Goal: Task Accomplishment & Management: Manage account settings

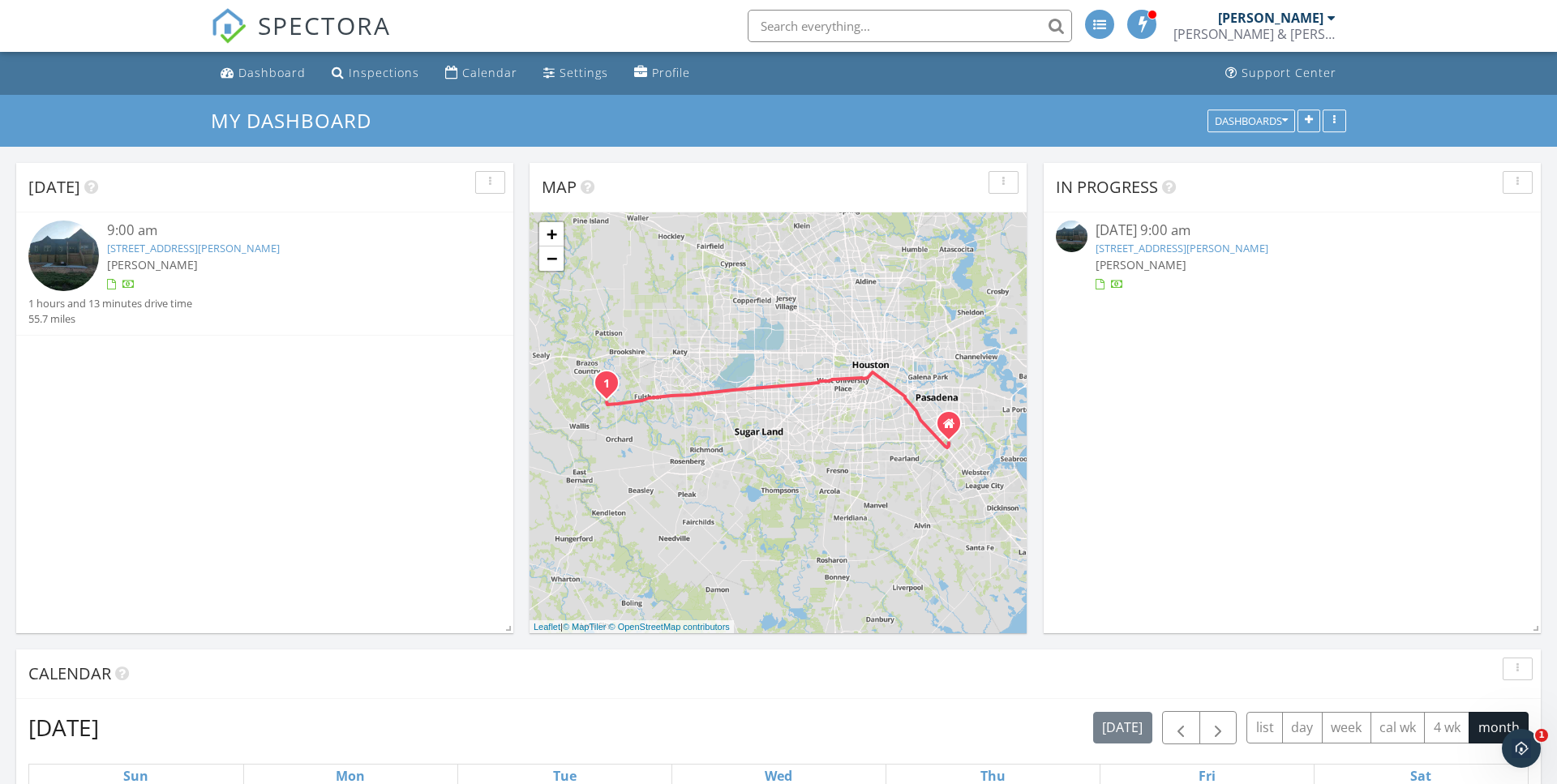
click at [219, 249] on link "36705 Lariat Ln, Simonton, TX 77476" at bounding box center [194, 248] width 173 height 15
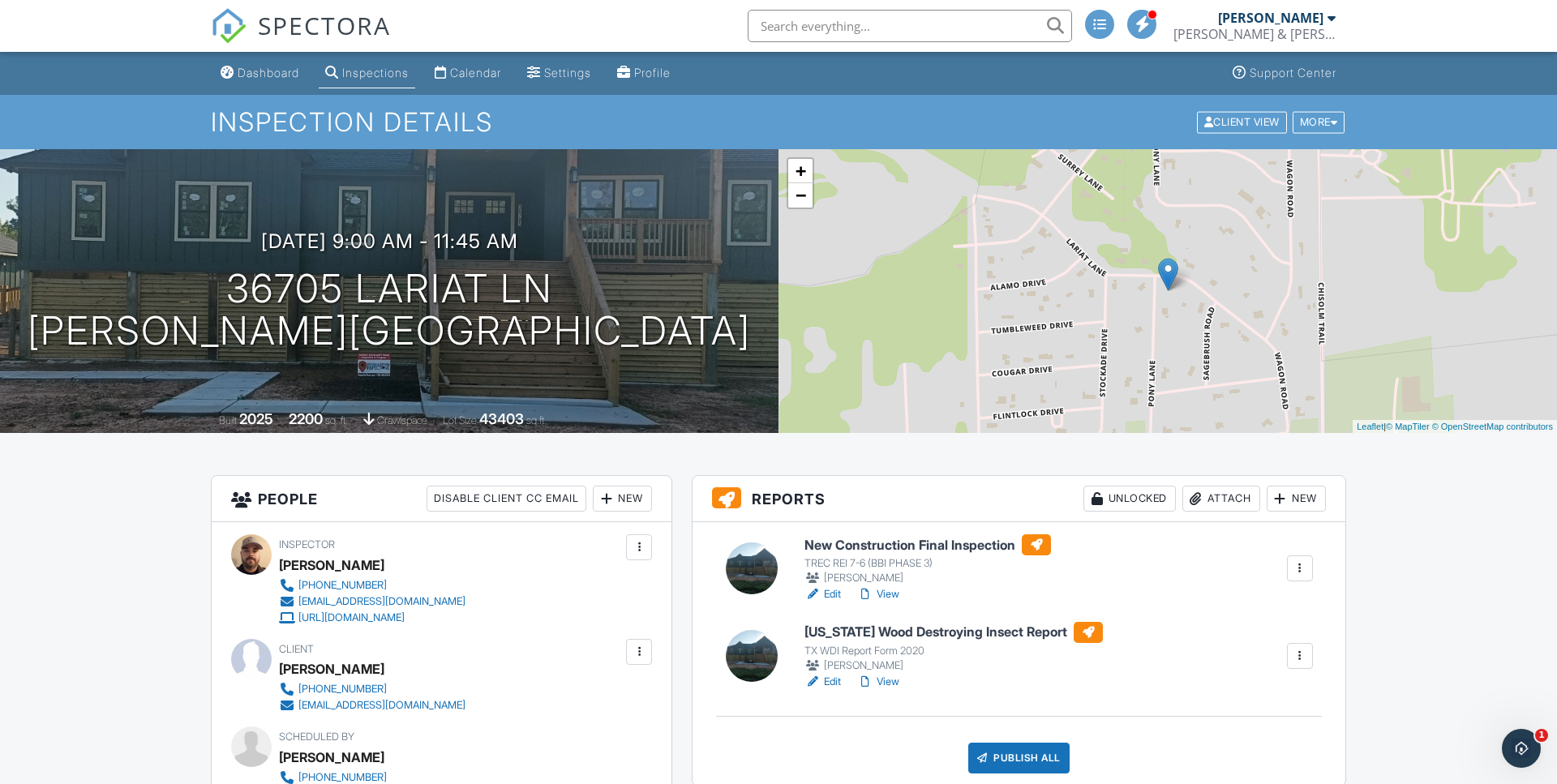
click at [827, 595] on link "Edit" at bounding box center [823, 594] width 37 height 16
click at [827, 680] on link "Edit" at bounding box center [823, 682] width 37 height 16
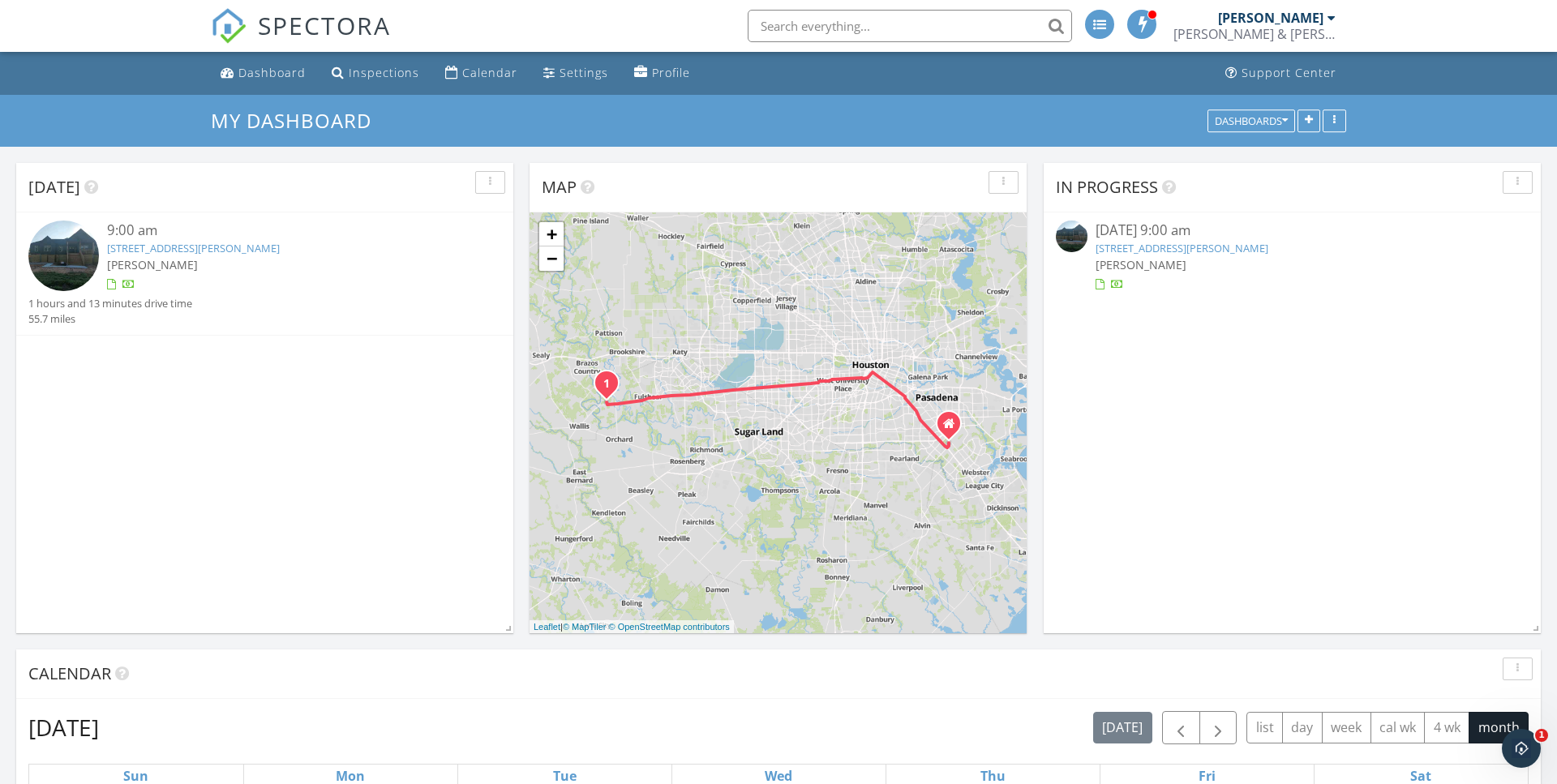
click at [154, 250] on link "[STREET_ADDRESS][PERSON_NAME]" at bounding box center [194, 248] width 173 height 15
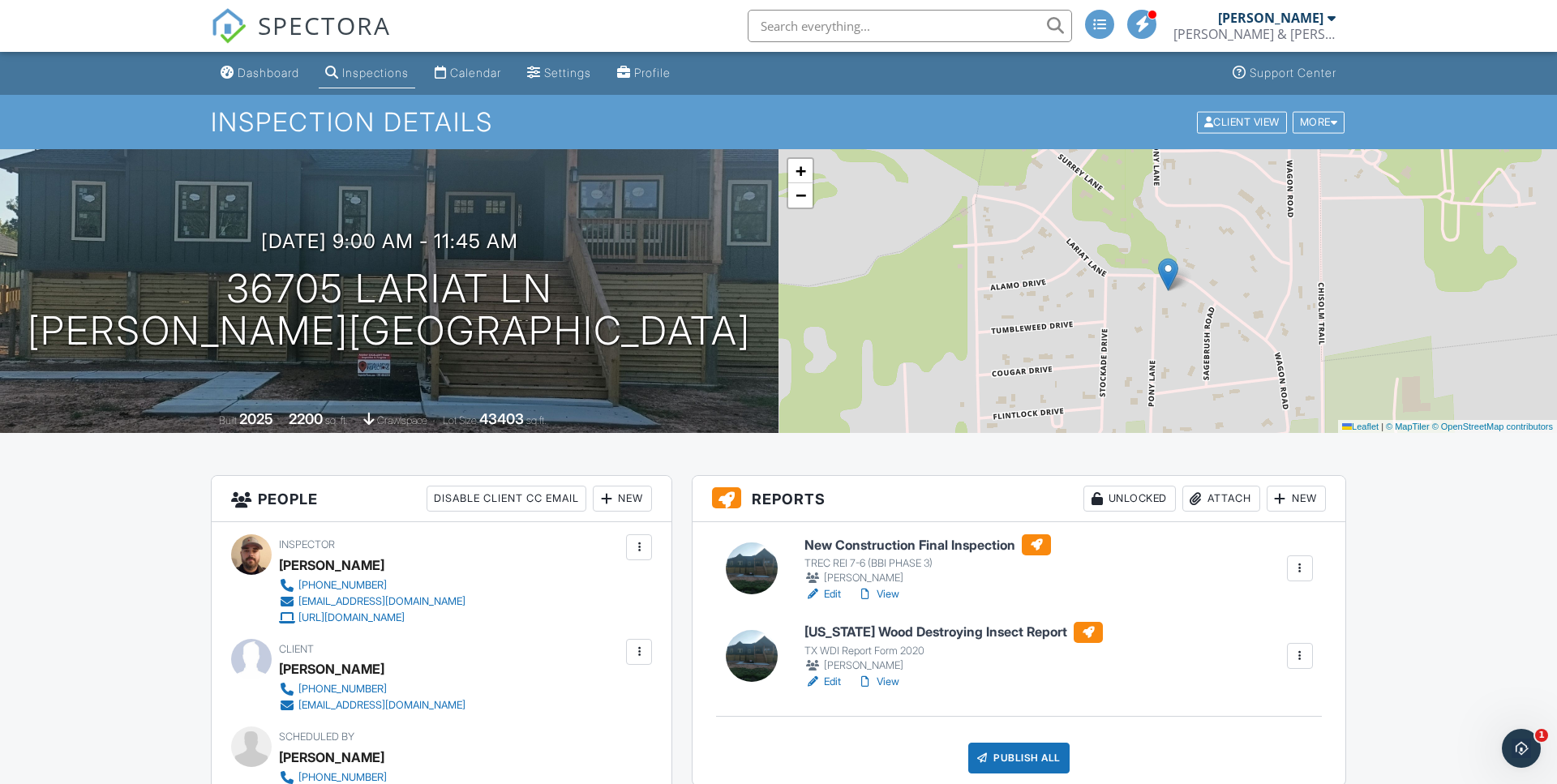
click at [889, 597] on link "View" at bounding box center [877, 594] width 42 height 16
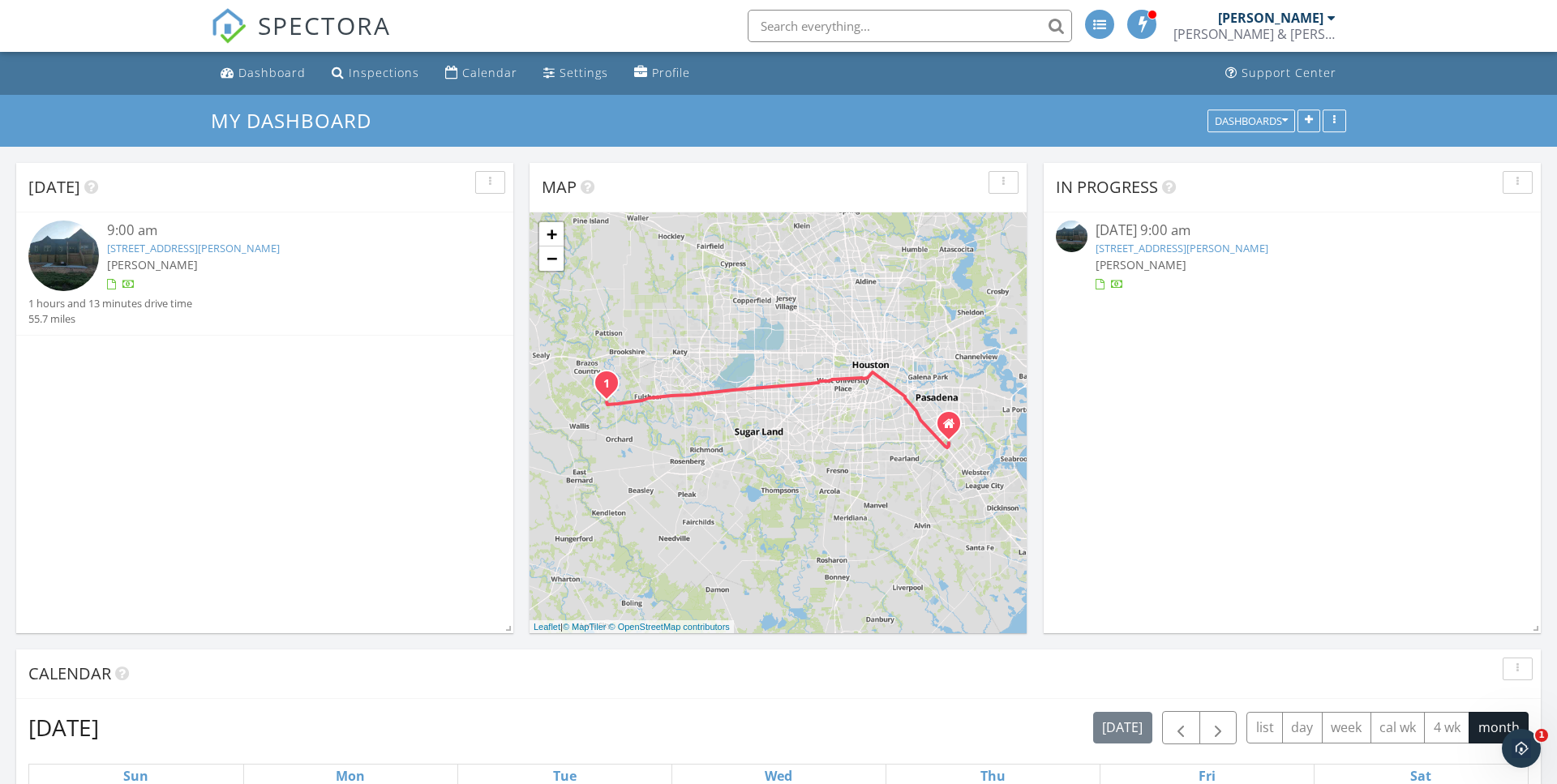
click at [83, 256] on img at bounding box center [63, 255] width 70 height 70
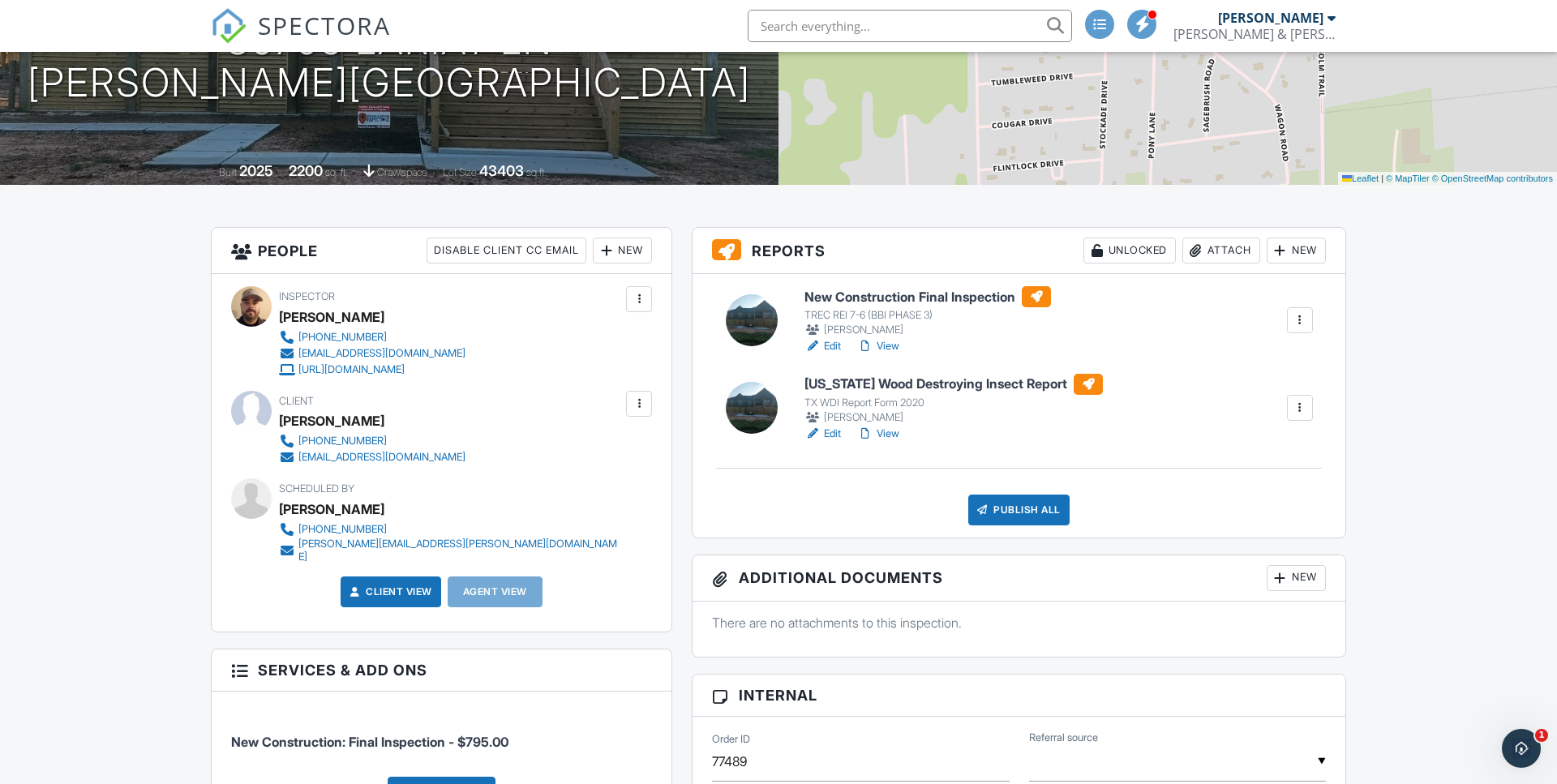
click at [835, 344] on link "Edit" at bounding box center [823, 346] width 37 height 16
